Goal: Find specific page/section: Find specific page/section

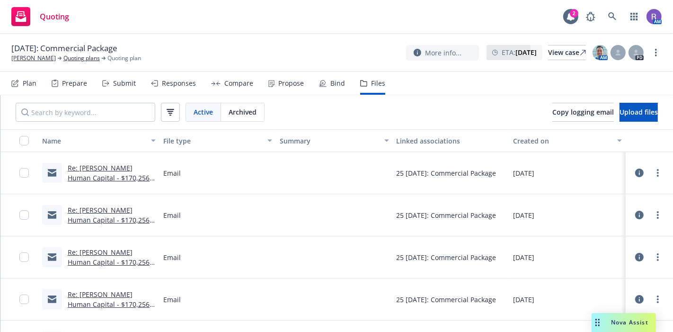
click at [284, 34] on div "Quoting 2 AM" at bounding box center [336, 17] width 673 height 34
click at [612, 15] on icon at bounding box center [612, 16] width 9 height 9
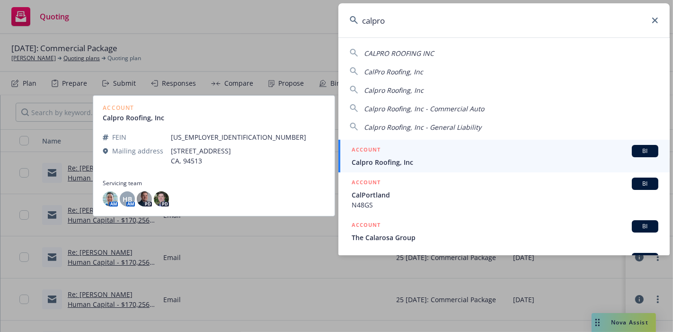
type input "calpro"
click at [412, 151] on div "ACCOUNT BI" at bounding box center [505, 151] width 307 height 12
